Goal: Information Seeking & Learning: Learn about a topic

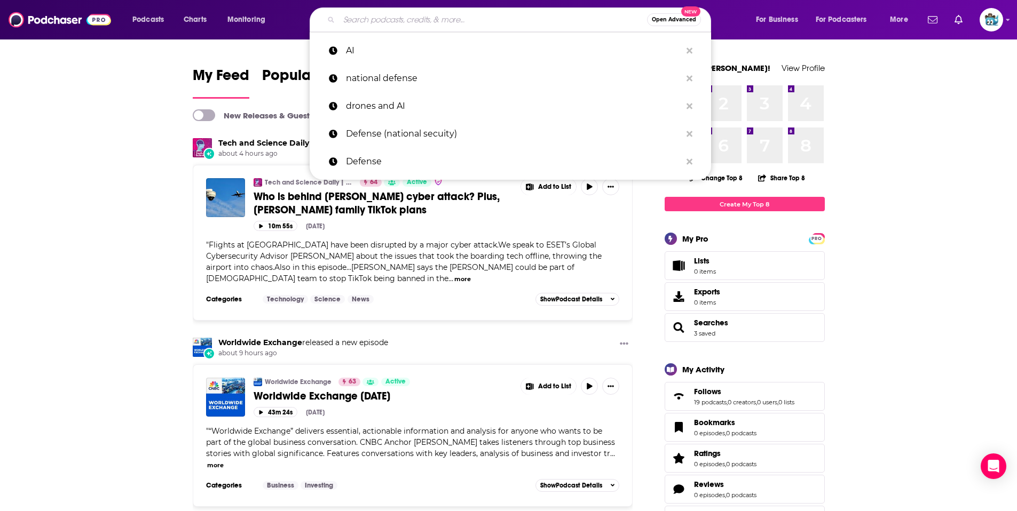
click at [436, 22] on input "Search podcasts, credits, & more..." at bounding box center [493, 19] width 308 height 17
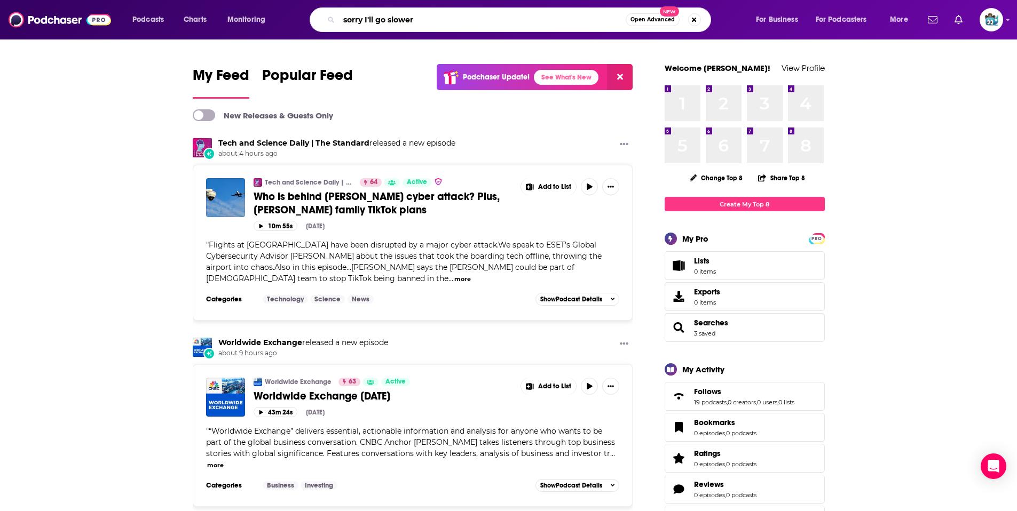
type input "sorry I'll go slower"
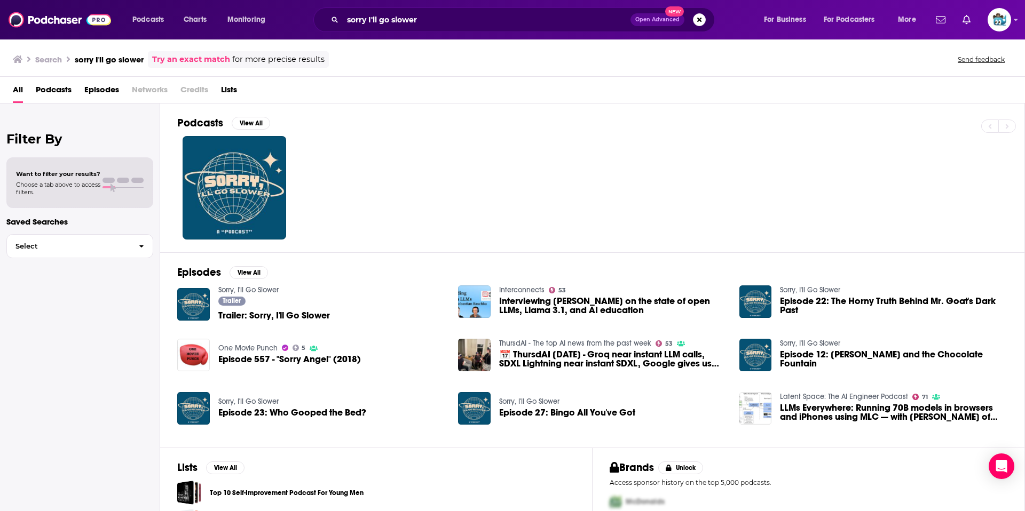
click at [199, 122] on h2 "Podcasts" at bounding box center [200, 122] width 46 height 13
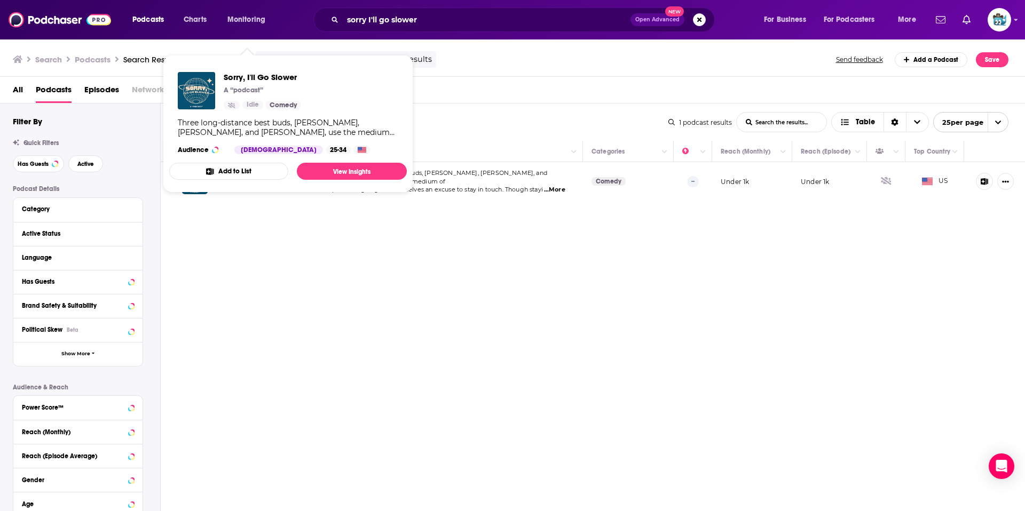
click at [231, 182] on span "Sorry, I'll Go Slower A “podcast” Idle Comedy Three long-distance best buds, [P…" at bounding box center [288, 124] width 238 height 121
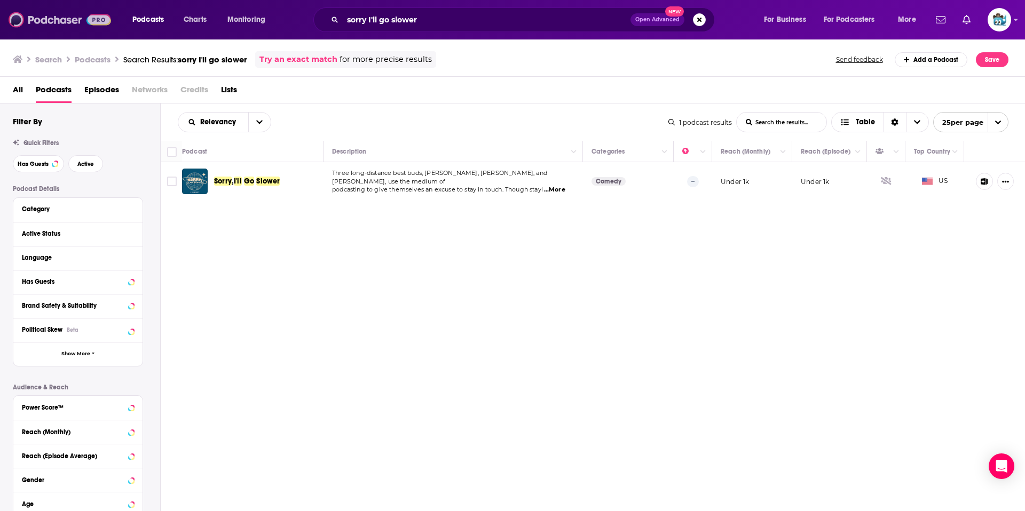
click at [42, 18] on img at bounding box center [60, 20] width 102 height 20
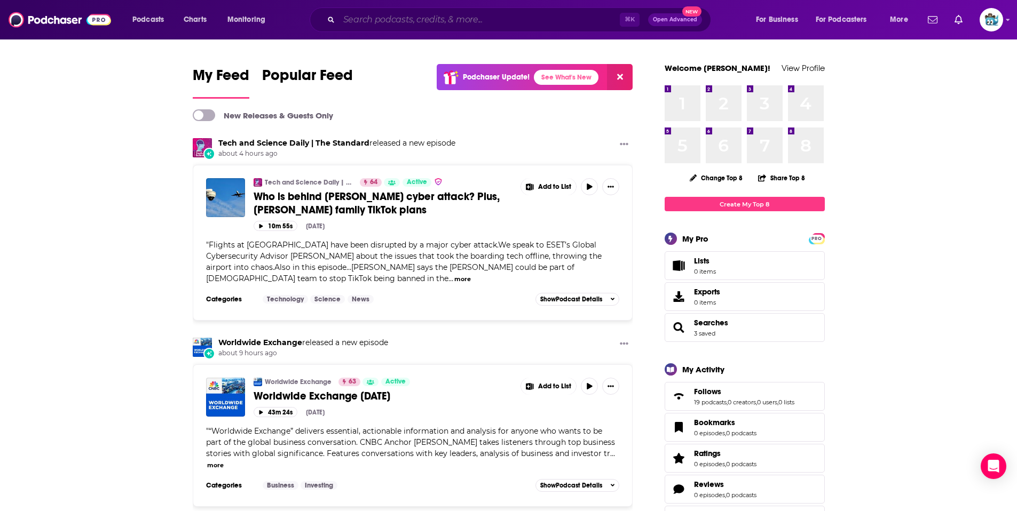
click at [479, 23] on input "Search podcasts, credits, & more..." at bounding box center [479, 19] width 281 height 17
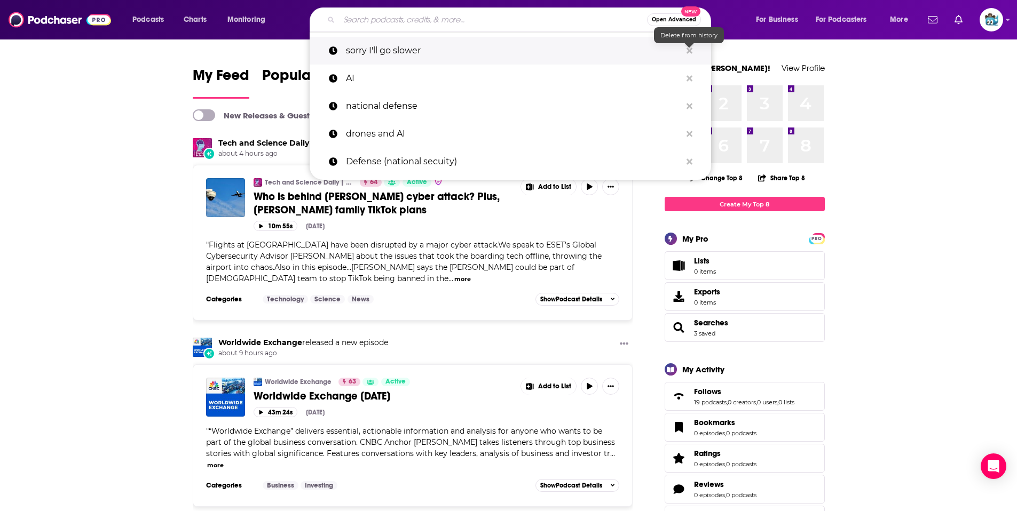
click at [688, 51] on icon "Search podcasts, credits, & more..." at bounding box center [689, 51] width 6 height 6
